Goal: Check status: Check status

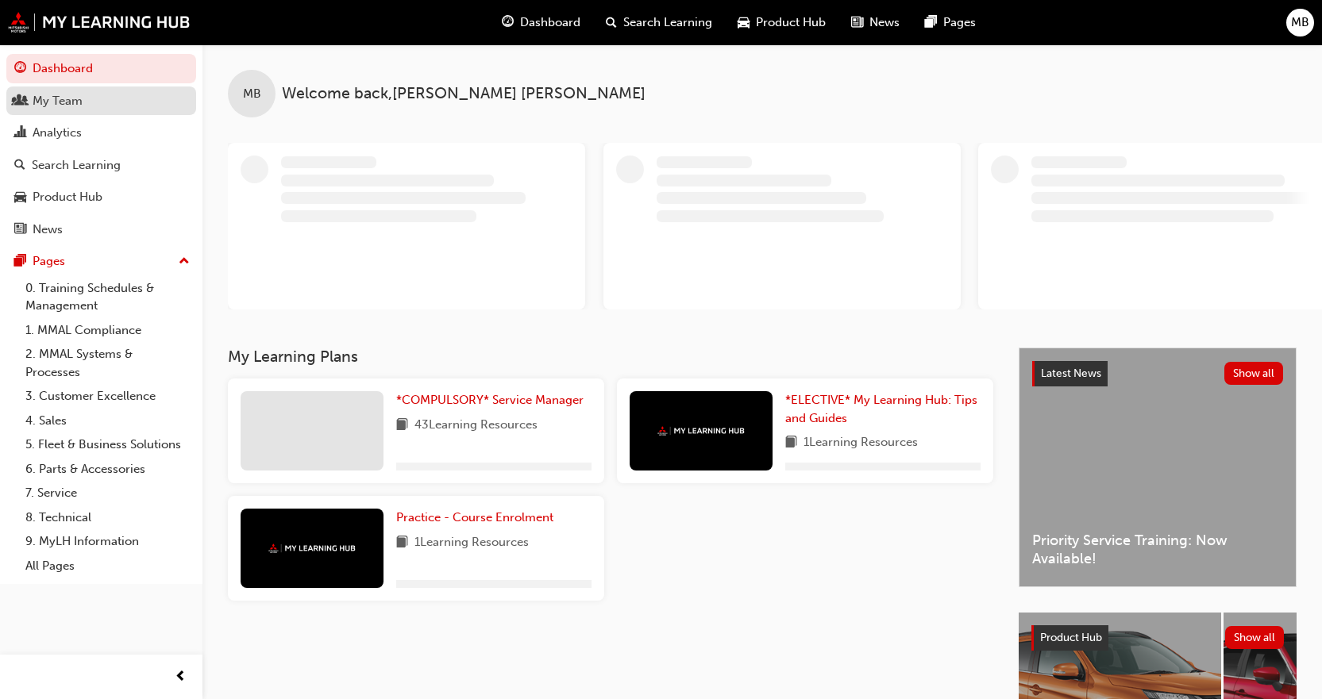
click at [83, 106] on div "My Team" at bounding box center [101, 101] width 174 height 20
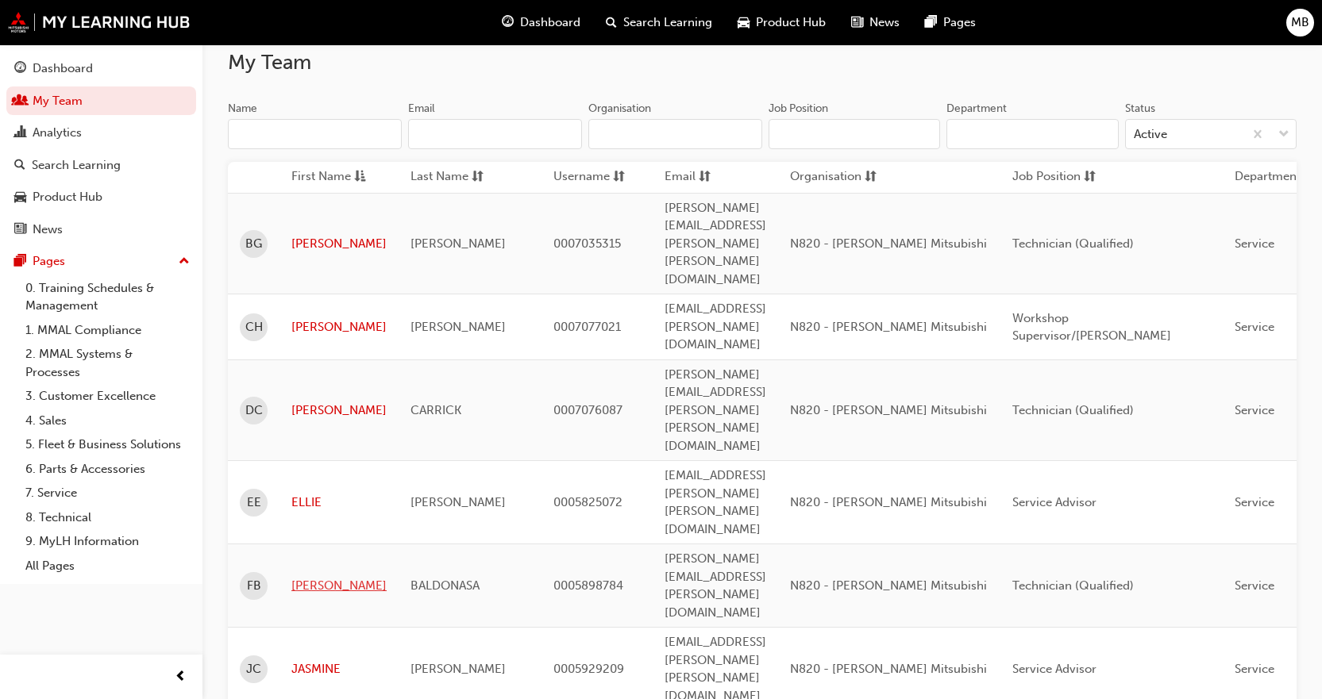
scroll to position [115, 0]
click at [106, 170] on div "Search Learning" at bounding box center [76, 165] width 89 height 18
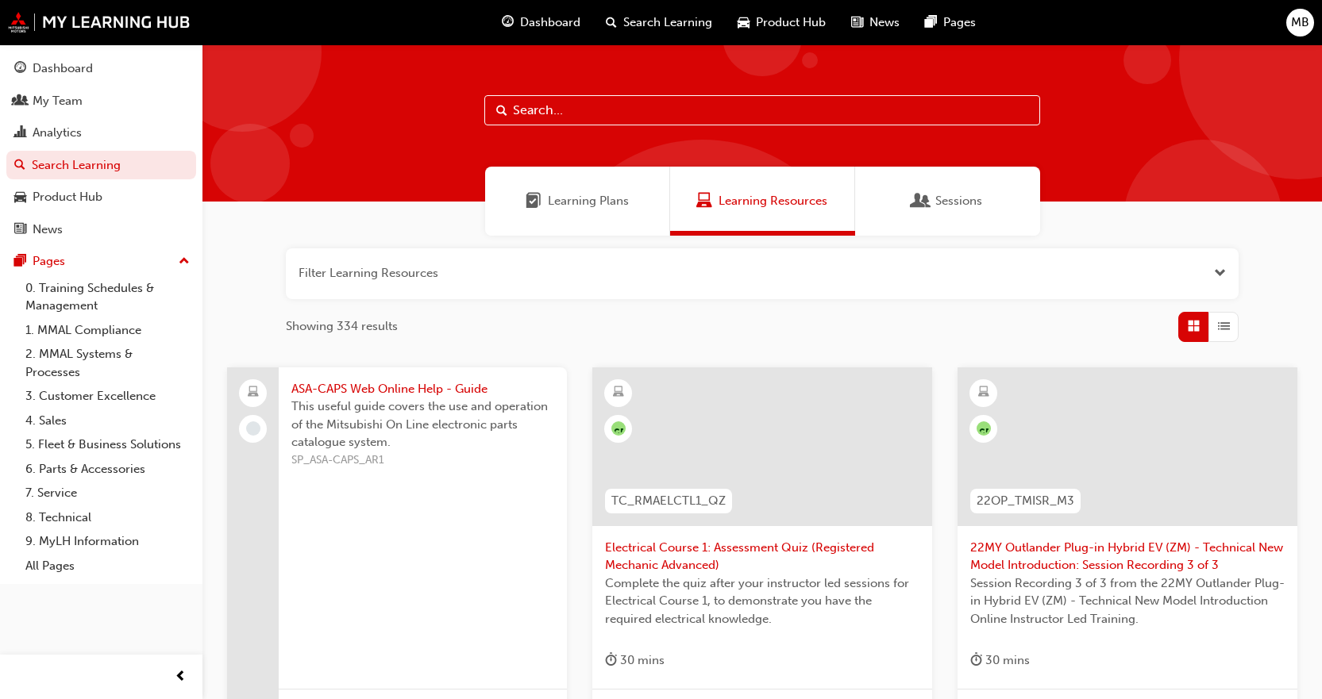
click at [614, 198] on span "Learning Plans" at bounding box center [588, 201] width 81 height 18
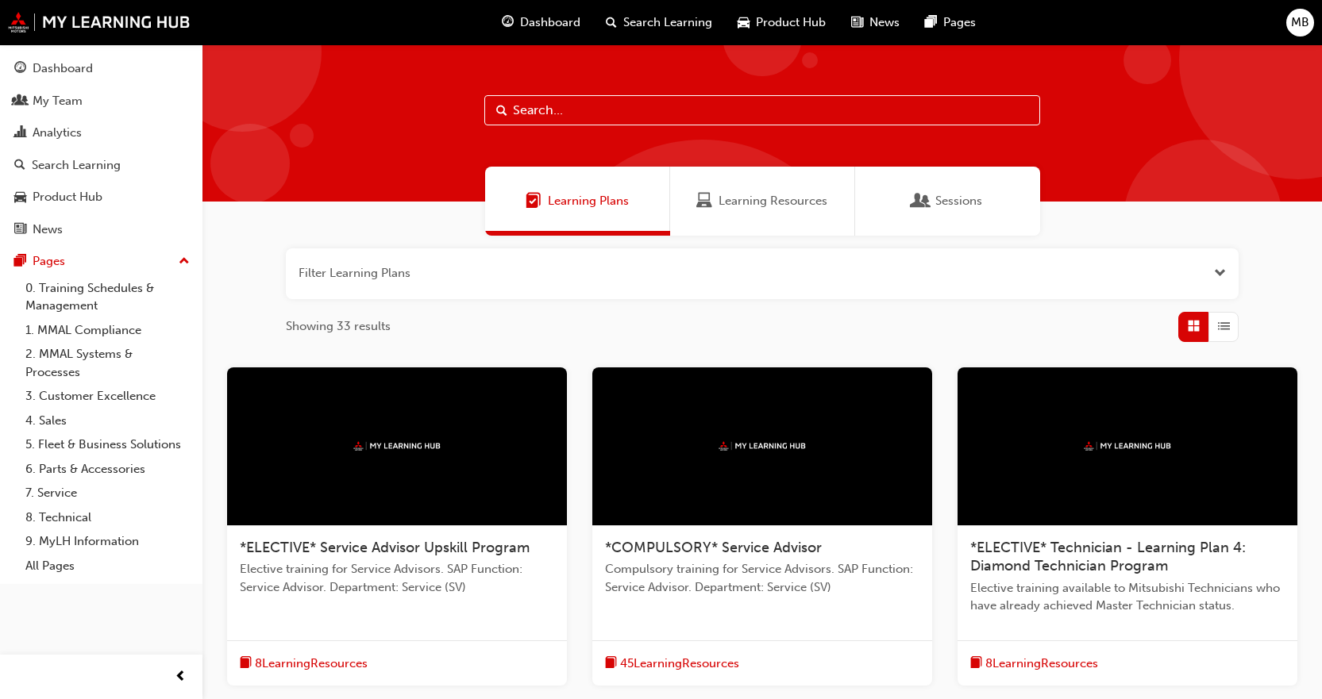
click at [519, 275] on button "button" at bounding box center [762, 273] width 952 height 51
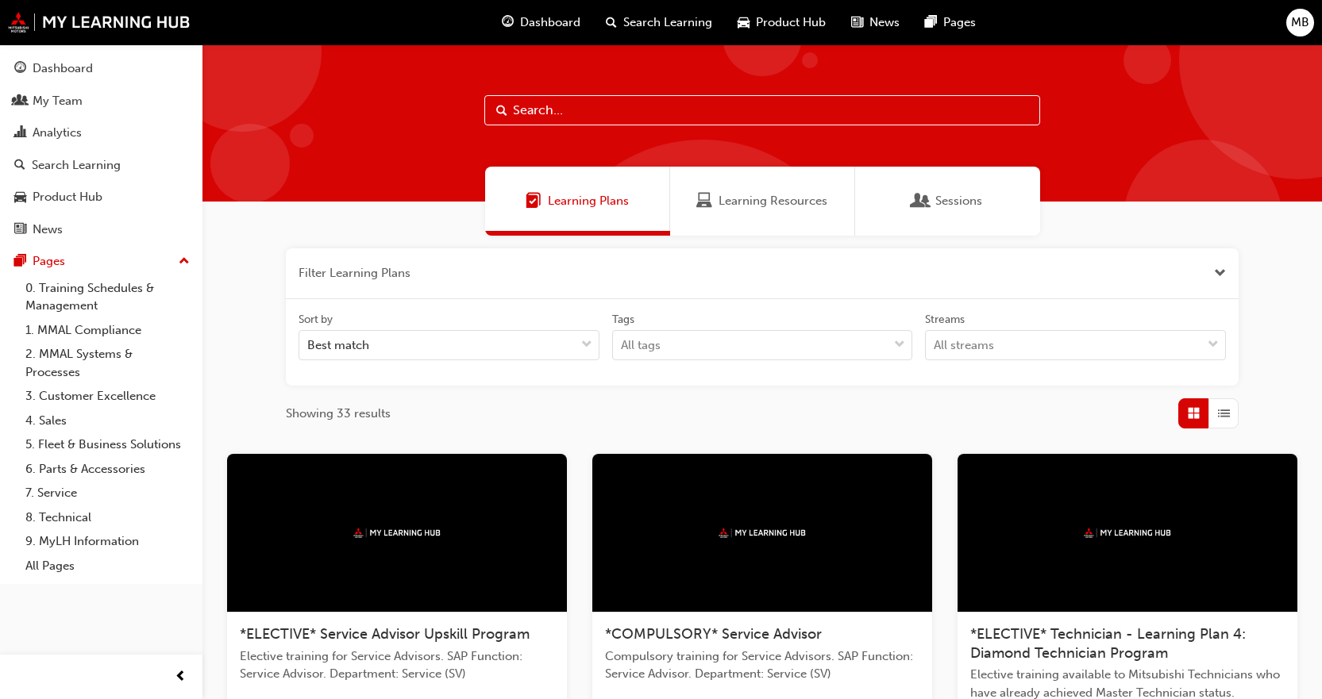
click at [766, 206] on span "Learning Resources" at bounding box center [772, 201] width 109 height 18
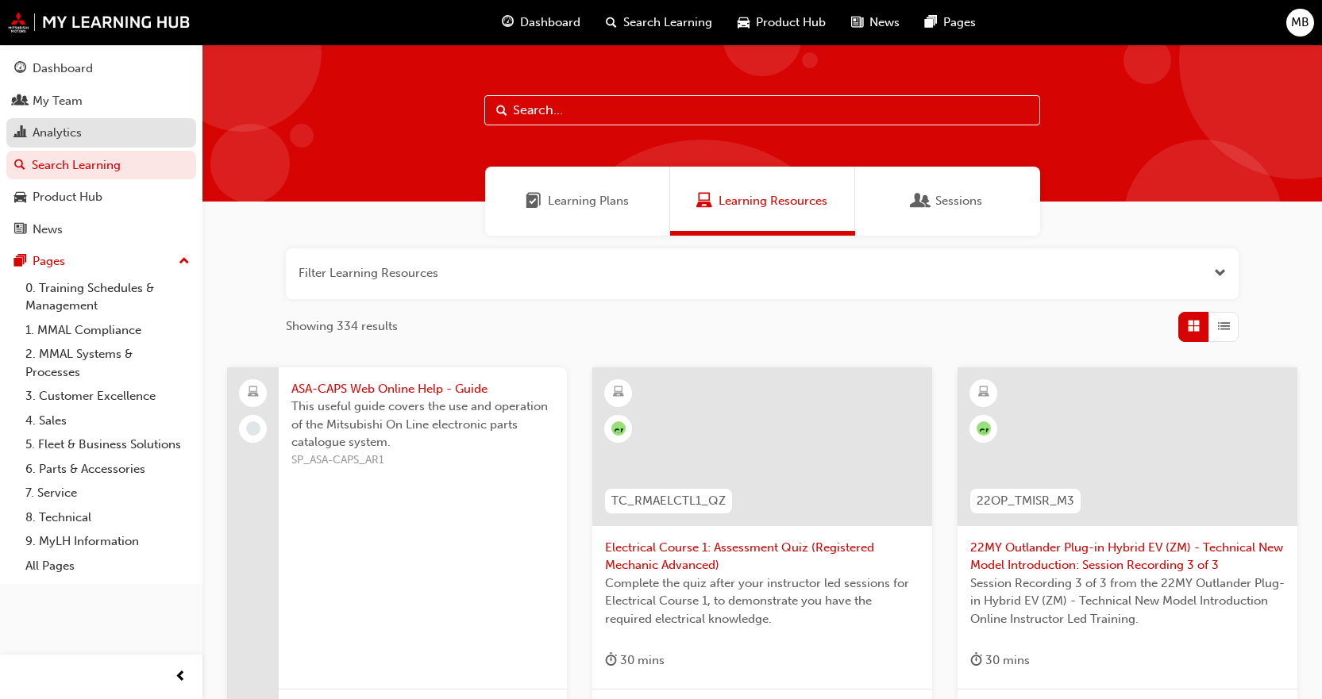
click at [115, 130] on div "Analytics" at bounding box center [101, 133] width 174 height 20
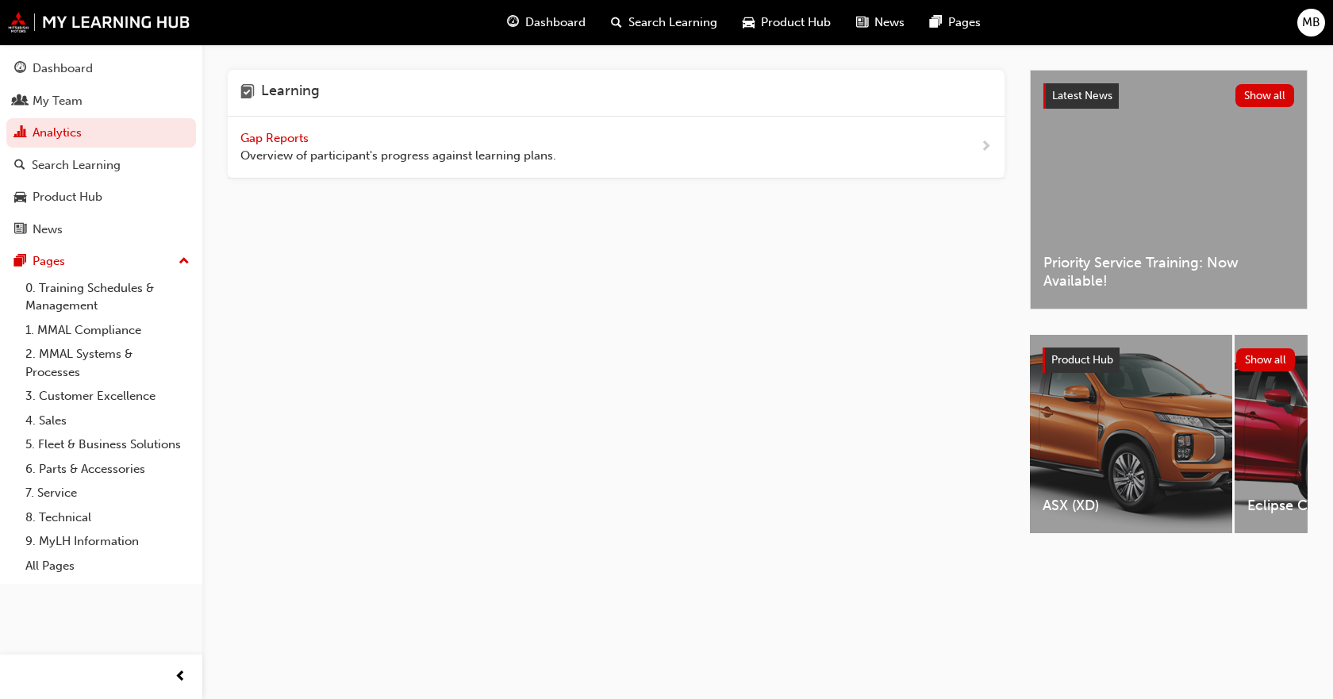
click at [260, 133] on span "Gap Reports" at bounding box center [275, 138] width 71 height 14
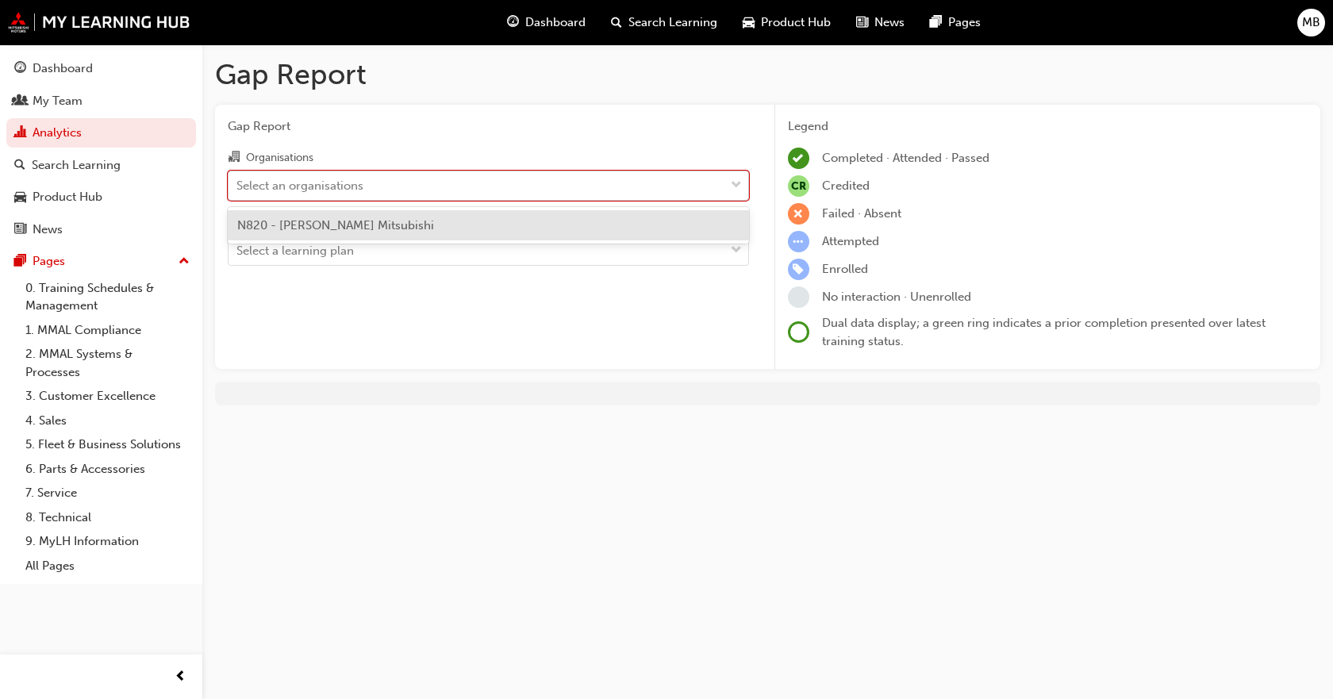
click at [438, 185] on div "Select an organisations" at bounding box center [477, 185] width 496 height 28
click at [238, 185] on input "Organisations option N820 - [PERSON_NAME] Mitsubishi focused, 1 of 1. 1 result …" at bounding box center [238, 184] width 2 height 13
drag, startPoint x: 364, startPoint y: 214, endPoint x: 365, endPoint y: 228, distance: 13.5
click at [364, 216] on div "N820 - [PERSON_NAME] Mitsubishi" at bounding box center [488, 225] width 521 height 31
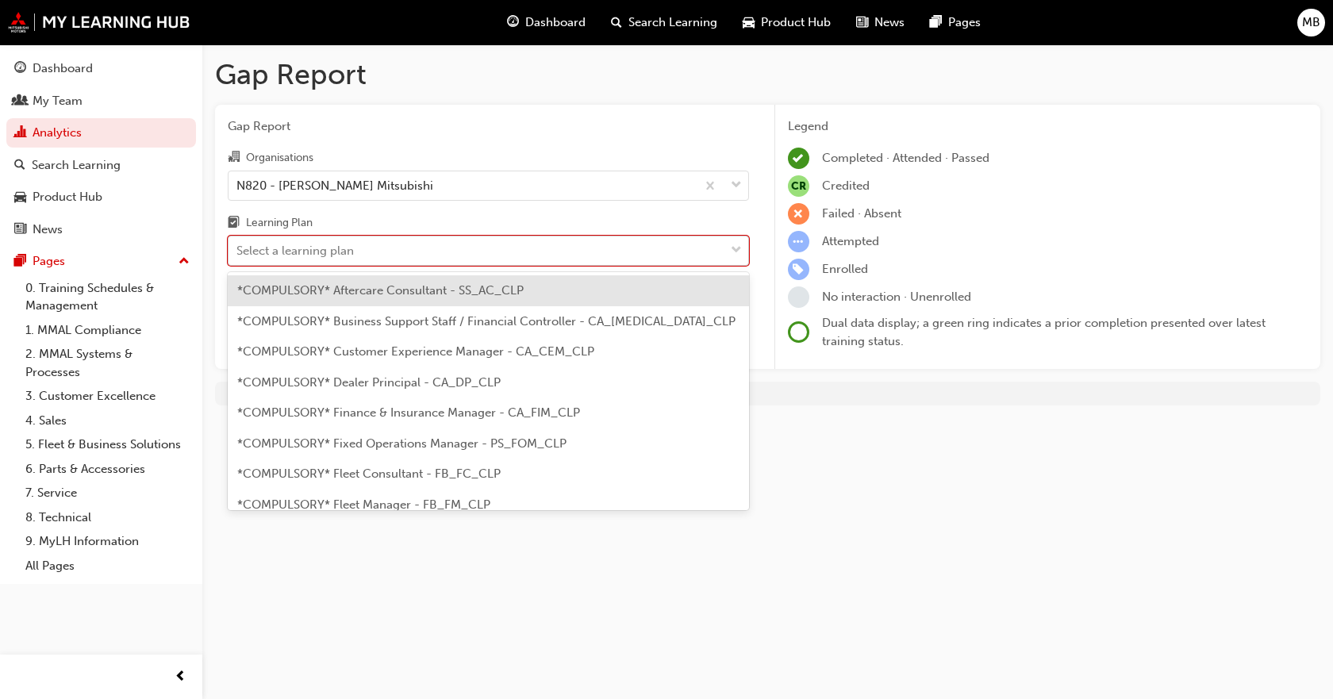
click at [368, 250] on div "Select a learning plan" at bounding box center [477, 251] width 496 height 28
click at [238, 250] on input "Learning Plan option *COMPULSORY* Aftercare Consultant - SS_AC_CLP focused, 1 o…" at bounding box center [238, 250] width 2 height 13
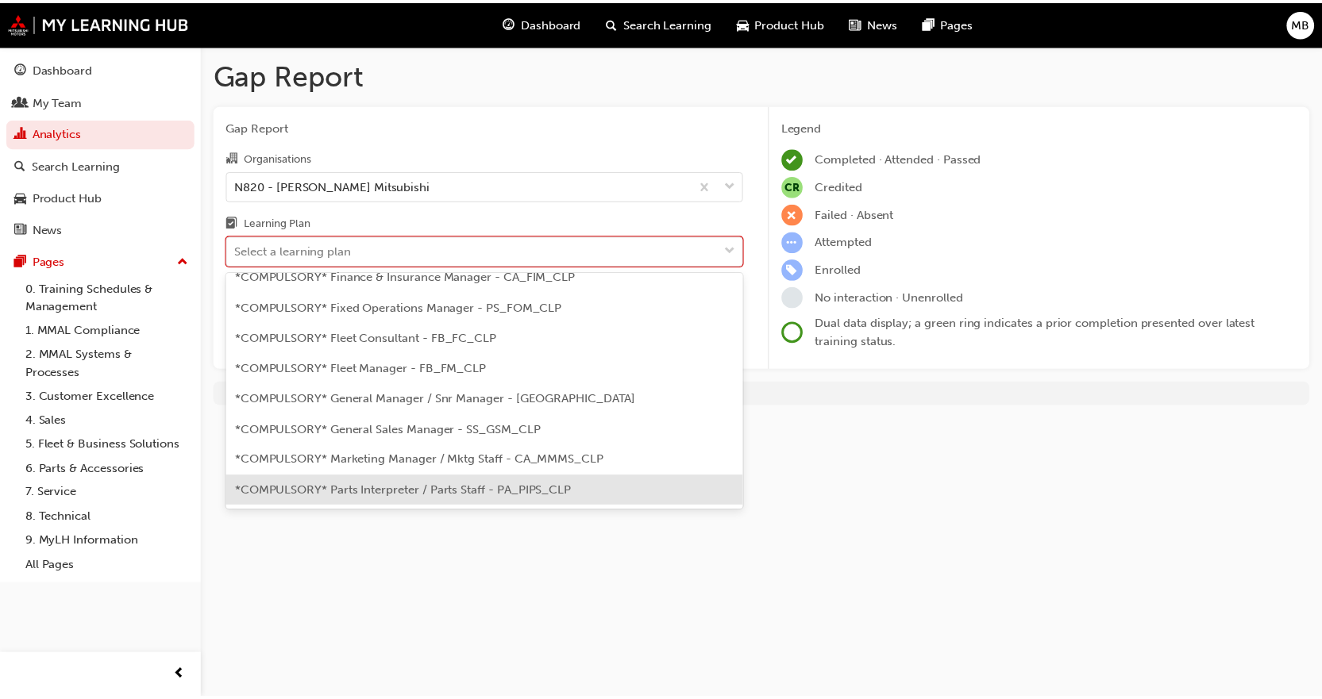
scroll to position [159, 0]
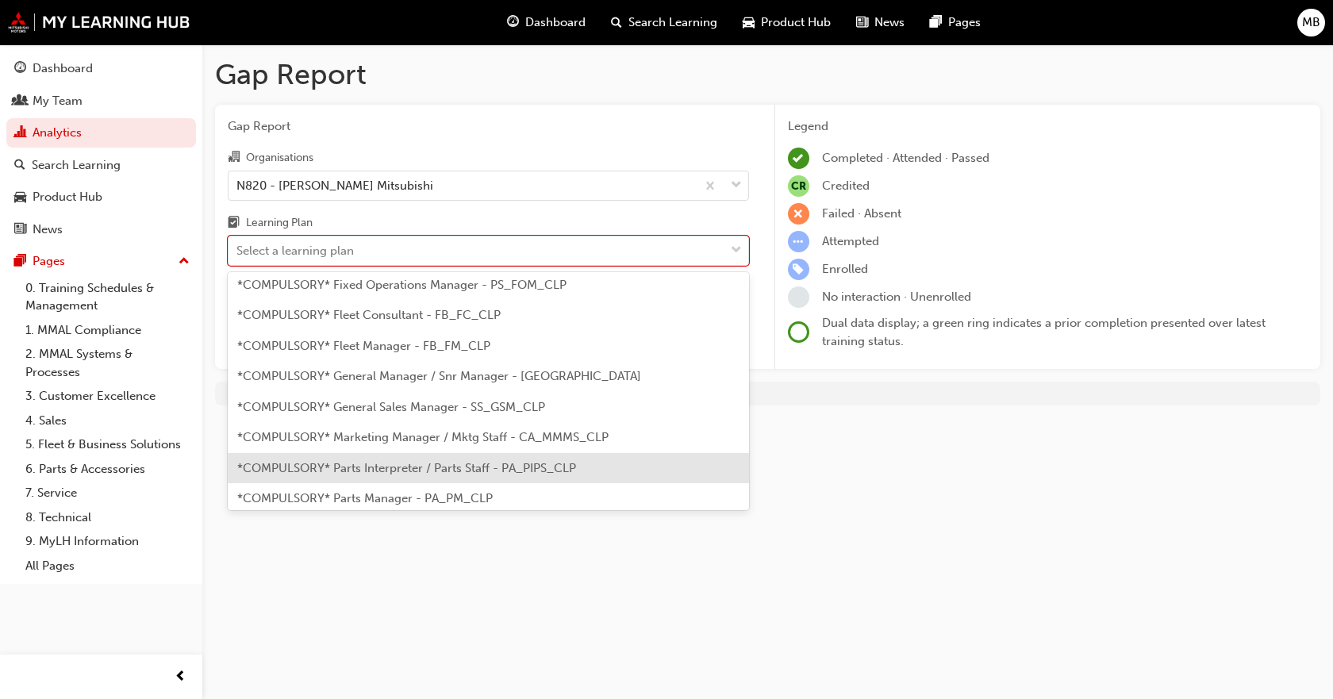
click at [406, 471] on span "*COMPULSORY* Parts Interpreter / Parts Staff - PA_PIPS_CLP" at bounding box center [406, 468] width 339 height 14
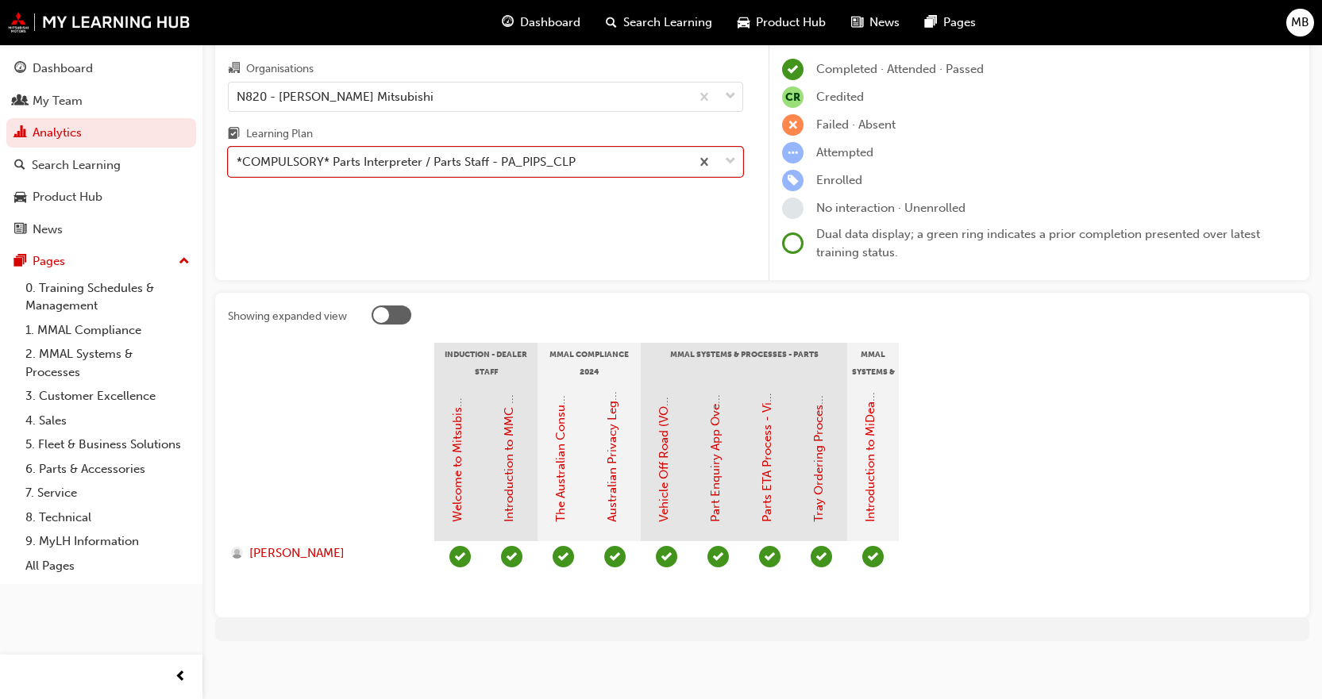
scroll to position [96, 0]
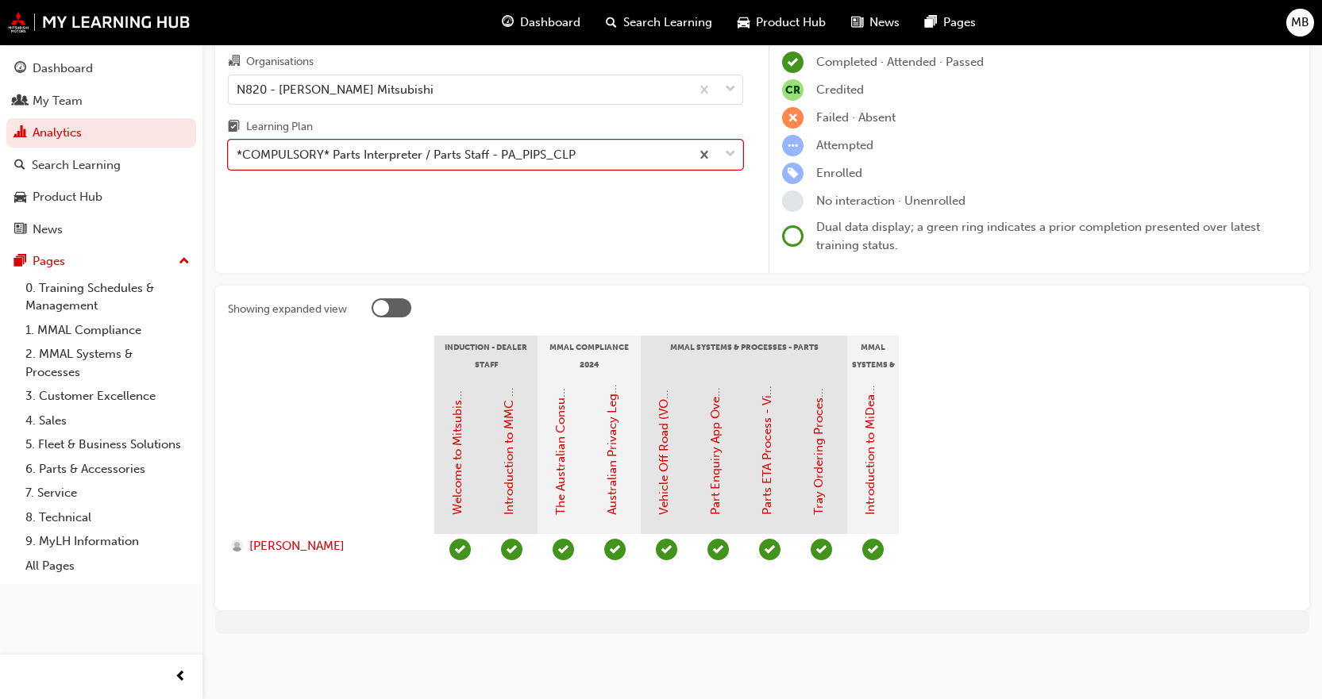
click at [728, 155] on span "down-icon" at bounding box center [730, 154] width 11 height 21
click at [238, 155] on input "Learning Plan option *COMPULSORY* Parts Interpreter / Parts Staff - PA_PIPS_CLP…" at bounding box center [238, 154] width 2 height 13
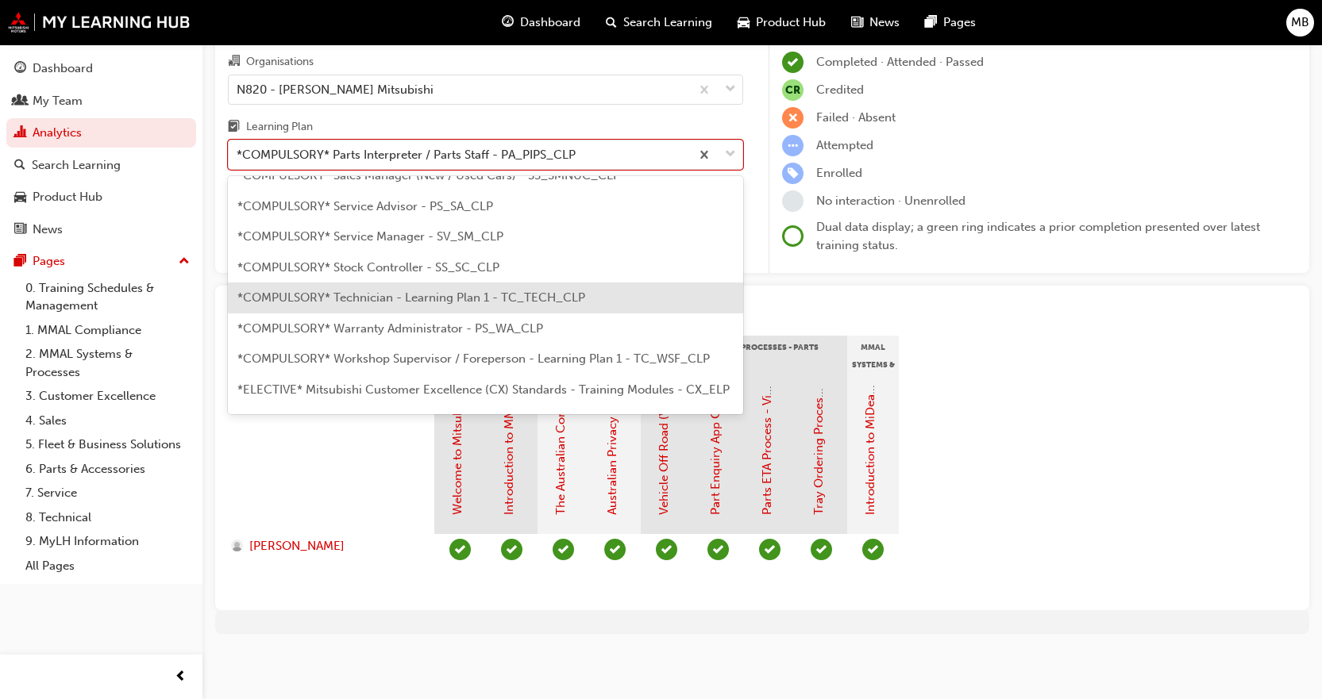
scroll to position [477, 0]
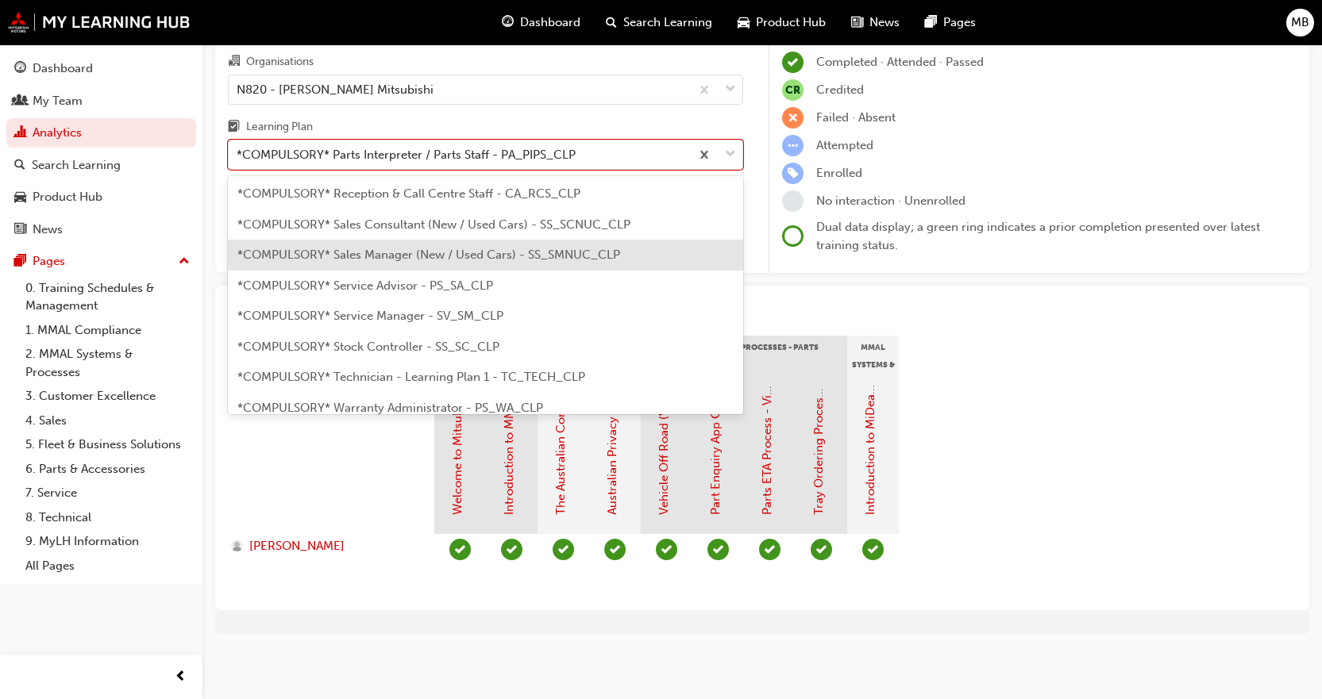
click at [445, 246] on div "*COMPULSORY* Sales Manager (New / Used Cars) - SS_SMNUC_CLP" at bounding box center [485, 255] width 515 height 31
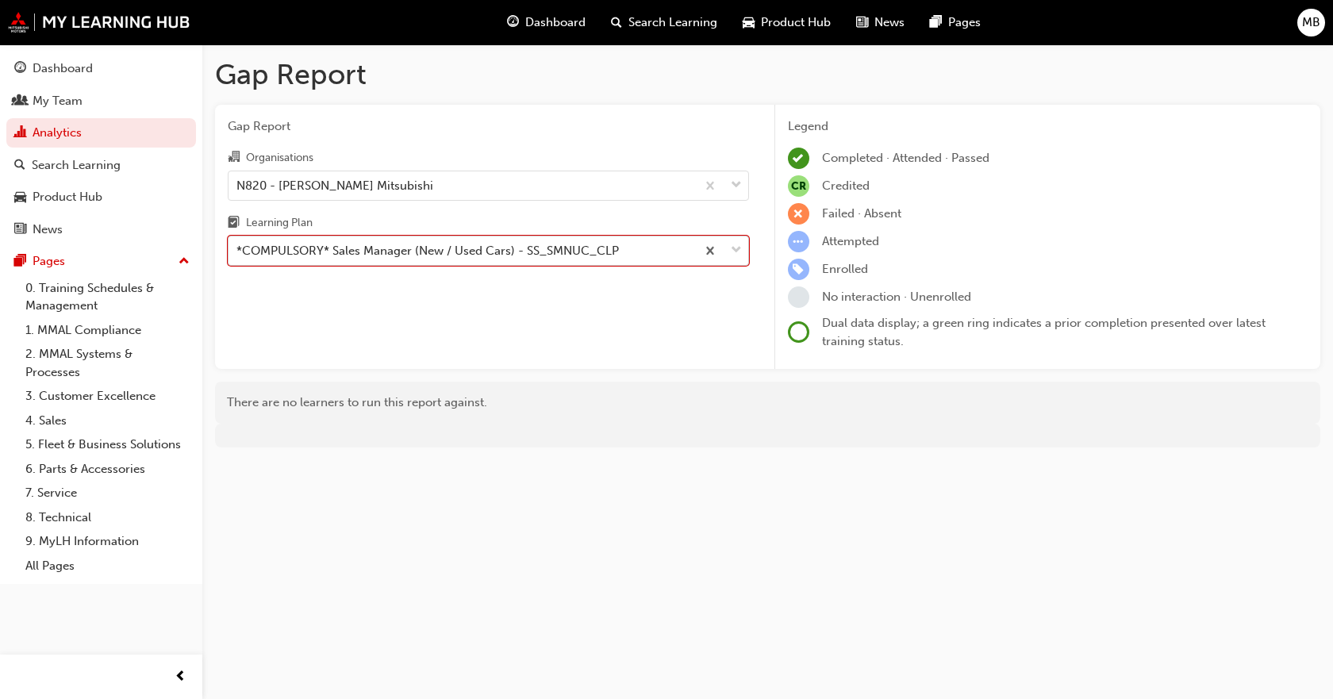
click at [445, 250] on div "*COMPULSORY* Sales Manager (New / Used Cars) - SS_SMNUC_CLP" at bounding box center [428, 251] width 383 height 18
click at [238, 250] on input "Learning Plan option *COMPULSORY* Sales Manager (New / Used Cars) - SS_SMNUC_CL…" at bounding box center [238, 250] width 2 height 13
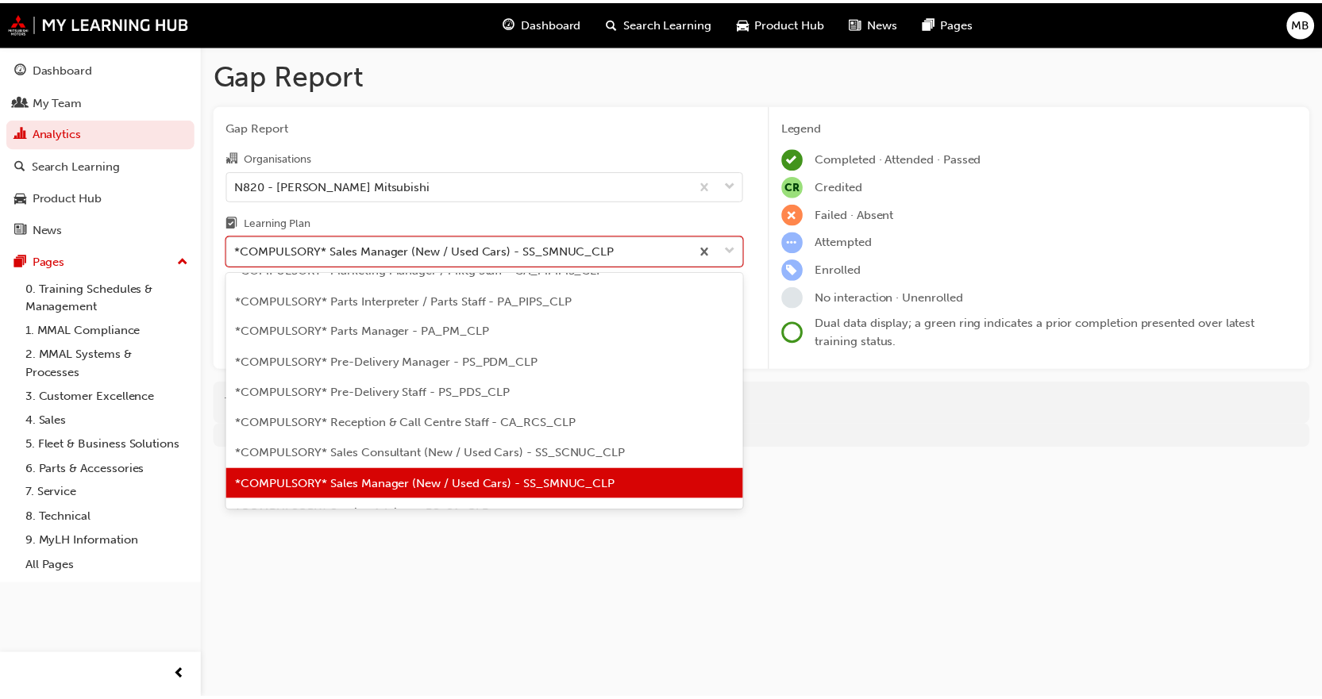
scroll to position [247, 0]
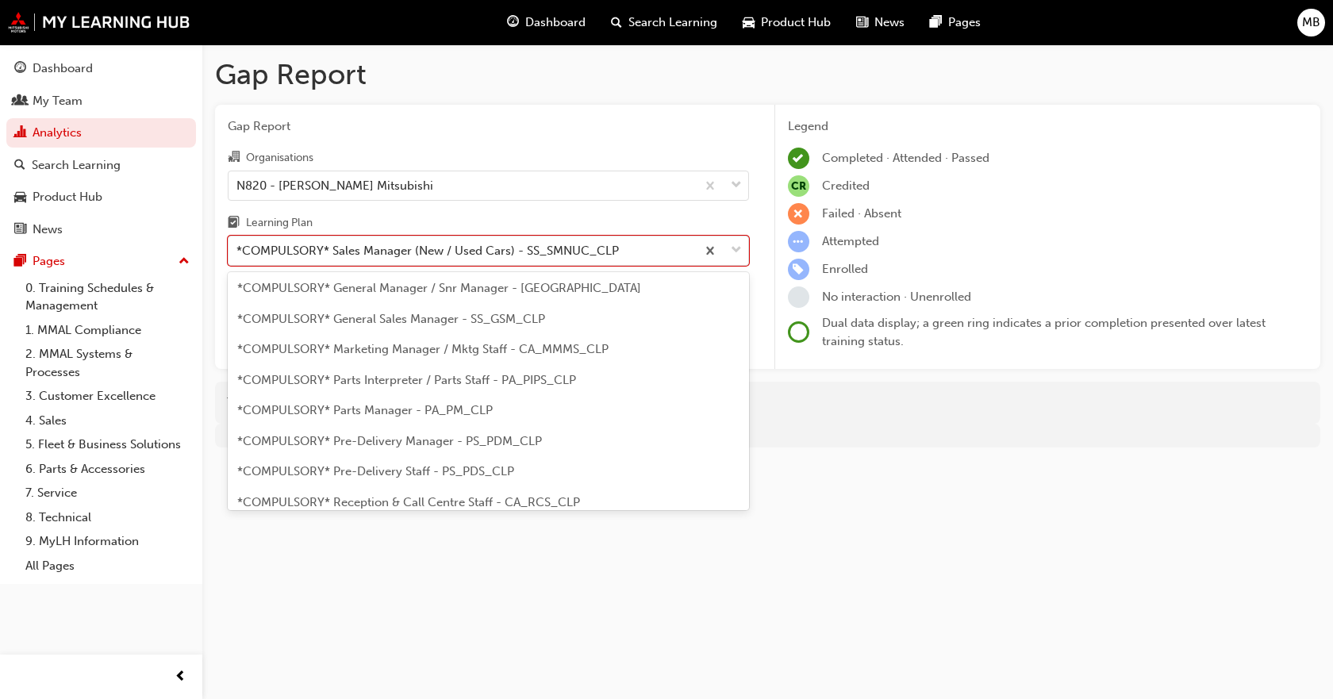
click at [406, 409] on span "*COMPULSORY* Parts Manager - PA_PM_CLP" at bounding box center [365, 410] width 256 height 14
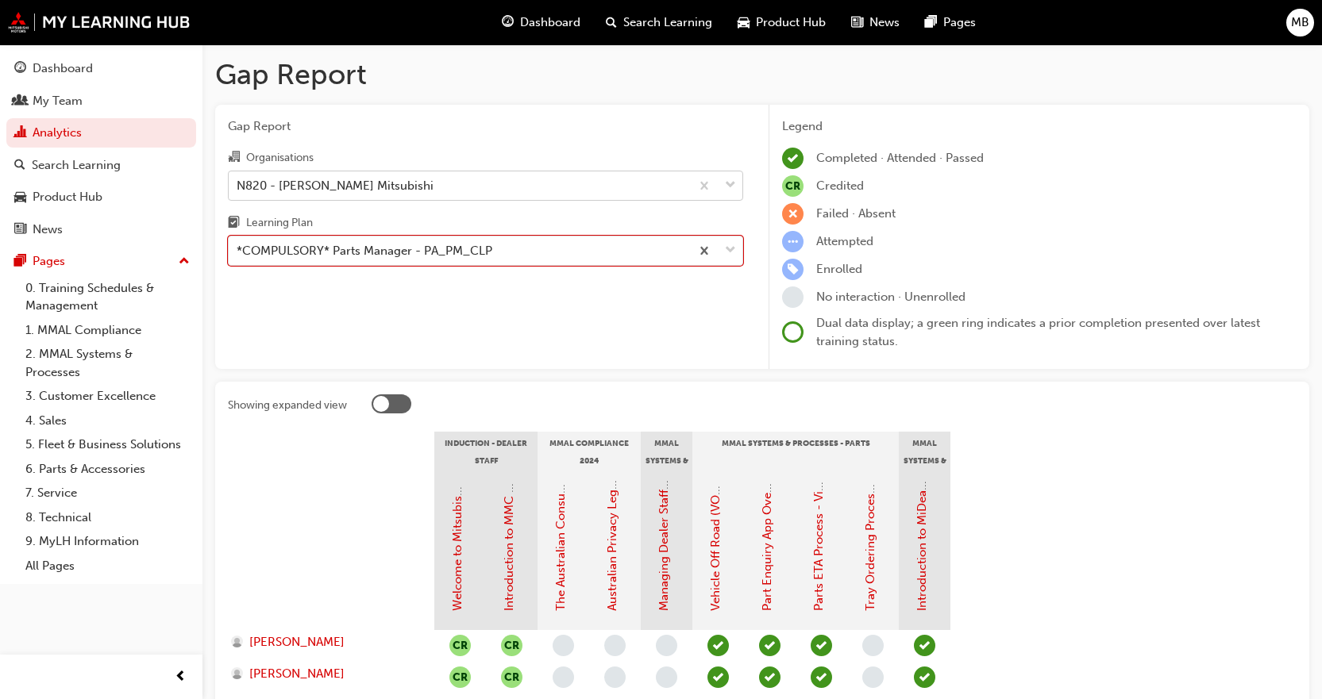
click at [274, 177] on div "N820 - [PERSON_NAME] Mitsubishi" at bounding box center [335, 185] width 197 height 18
click at [238, 178] on input "Organisations N820 - [PERSON_NAME] Mitsubishi" at bounding box center [238, 184] width 2 height 13
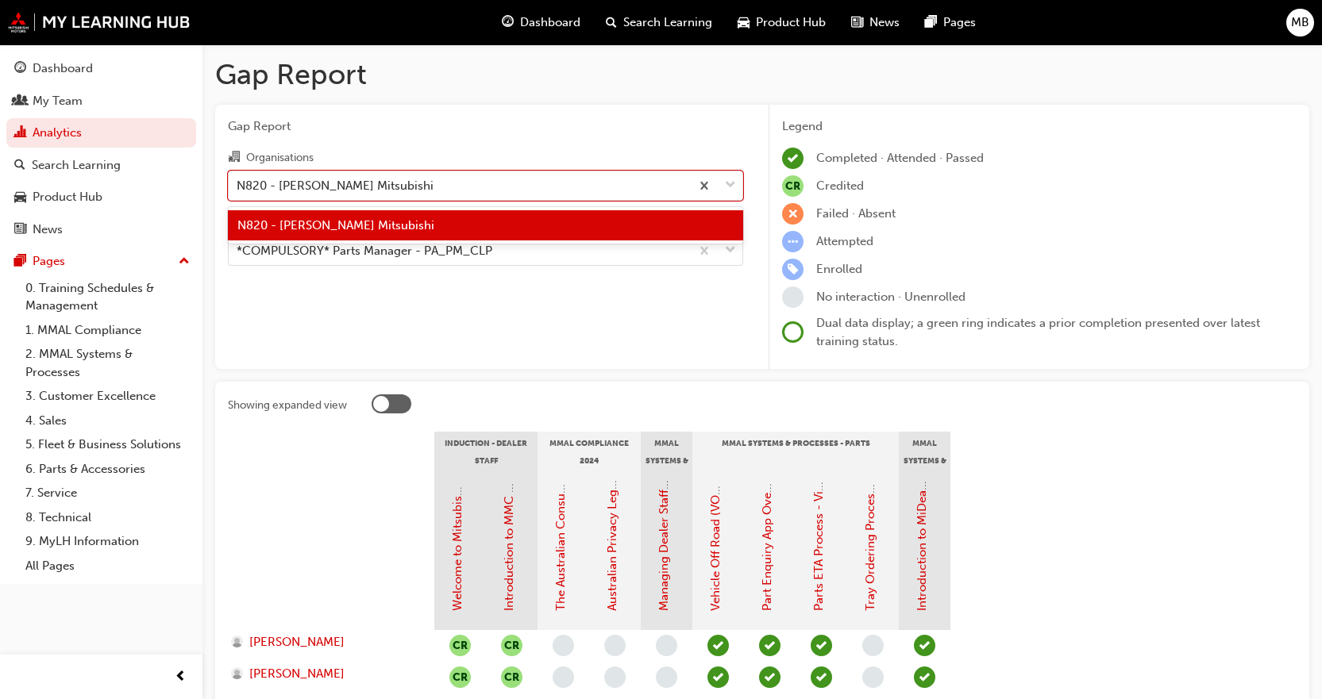
click at [359, 229] on span "N820 - [PERSON_NAME] Mitsubishi" at bounding box center [335, 225] width 197 height 14
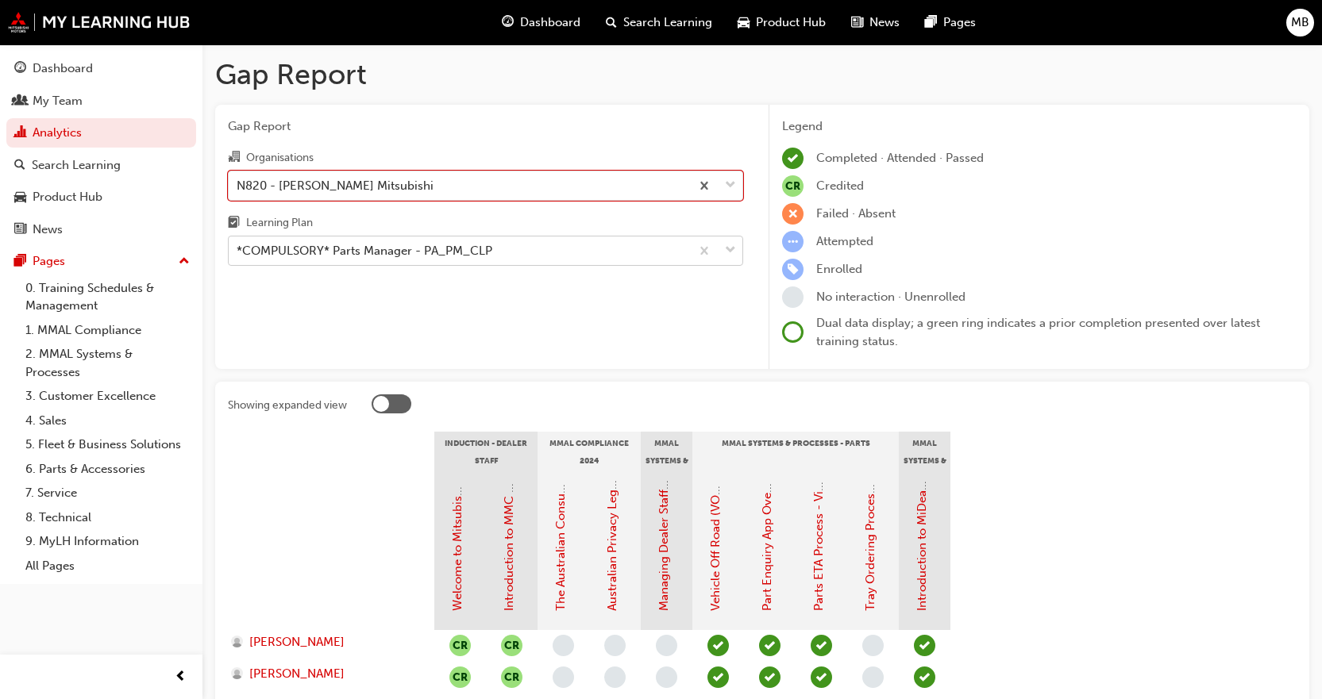
click at [370, 255] on div "*COMPULSORY* Parts Manager - PA_PM_CLP" at bounding box center [365, 251] width 256 height 18
click at [238, 255] on input "Learning Plan *COMPULSORY* Parts Manager - PA_PM_CLP" at bounding box center [238, 250] width 2 height 13
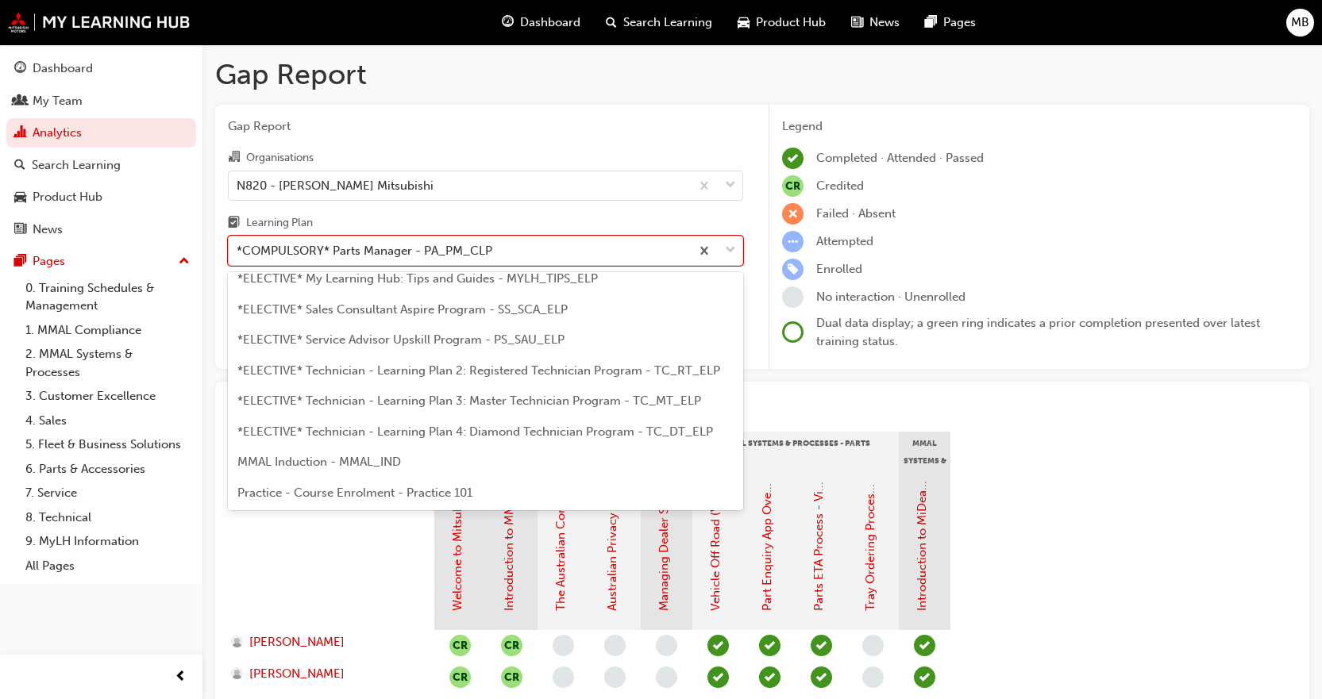
scroll to position [794, 0]
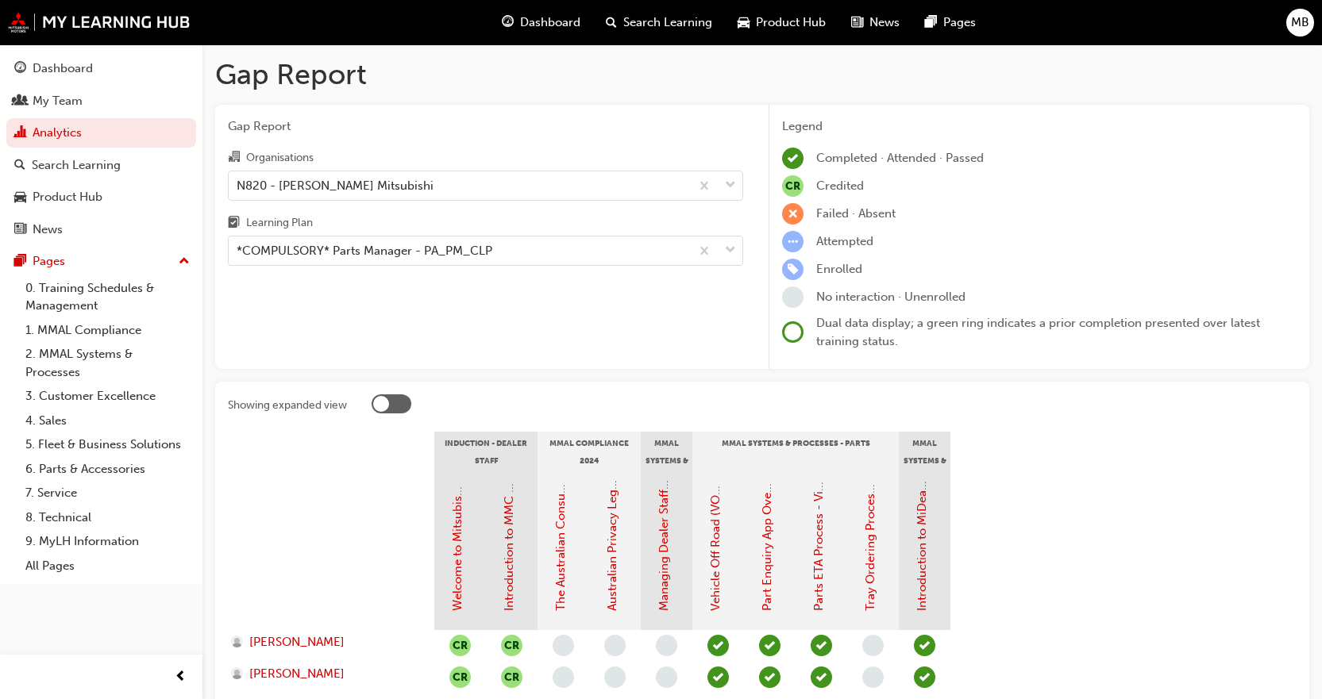
click at [306, 547] on div at bounding box center [331, 550] width 206 height 159
